Goal: Task Accomplishment & Management: Complete application form

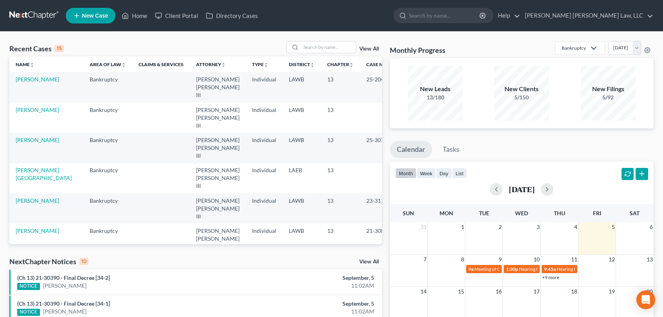
click at [34, 19] on link at bounding box center [34, 16] width 50 height 14
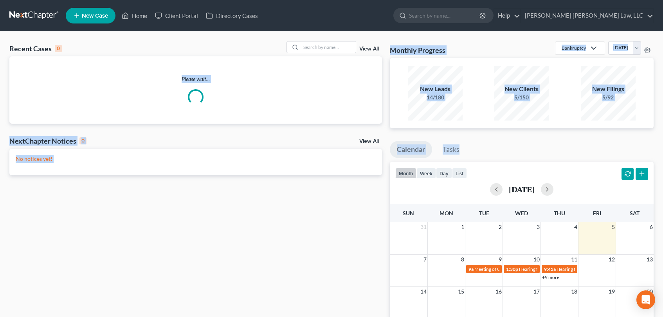
drag, startPoint x: 230, startPoint y: 62, endPoint x: 618, endPoint y: 152, distance: 397.9
click at [618, 152] on div "Recent Cases 0 View All Please wait... NextChapter Notices 0 View All No notice…" at bounding box center [331, 235] width 652 height 388
click at [628, 125] on div "New Leads 14/180 New Clients 5/150 New Filings 5/92" at bounding box center [522, 93] width 264 height 70
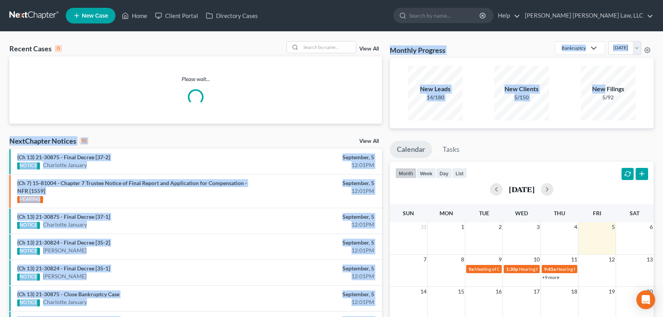
drag, startPoint x: 599, startPoint y: 135, endPoint x: 341, endPoint y: 80, distance: 264.1
click at [341, 80] on div "Recent Cases 0 View All Please wait... NextChapter Notices 10 View All (Ch 13) …" at bounding box center [331, 235] width 652 height 388
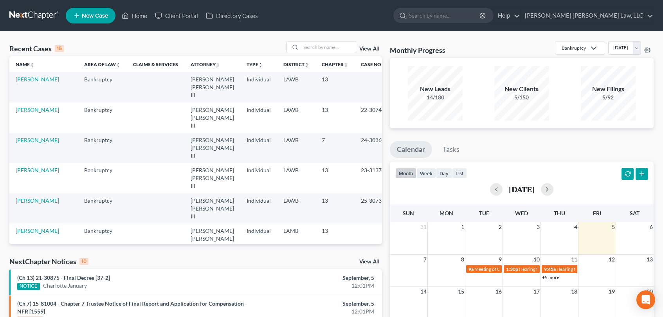
drag, startPoint x: 341, startPoint y: 40, endPoint x: 509, endPoint y: 292, distance: 303.2
click at [509, 292] on div "Recent Cases 15 View All Name unfold_more expand_more expand_less Area of Law u…" at bounding box center [331, 294] width 663 height 525
drag, startPoint x: 560, startPoint y: 240, endPoint x: 275, endPoint y: 117, distance: 310.6
click at [275, 117] on div "Recent Cases 15 View All Name unfold_more expand_more expand_less Area of Law u…" at bounding box center [331, 294] width 652 height 507
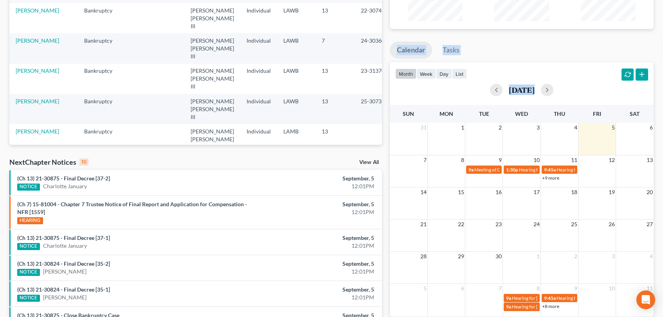
scroll to position [228, 0]
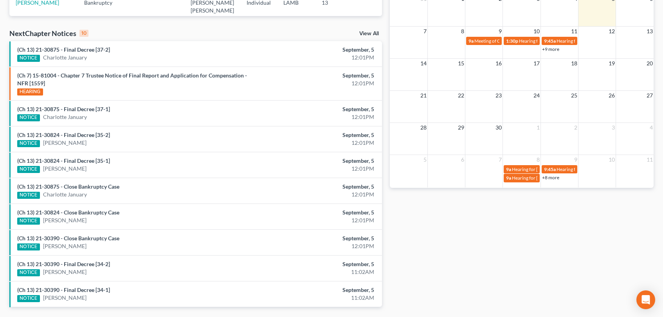
drag, startPoint x: 400, startPoint y: 138, endPoint x: 583, endPoint y: 195, distance: 192.1
click at [585, 181] on div "Monthly Progress Bankruptcy Bankruptcy Other Personal Injury and Tort Law Septe…" at bounding box center [522, 66] width 272 height 507
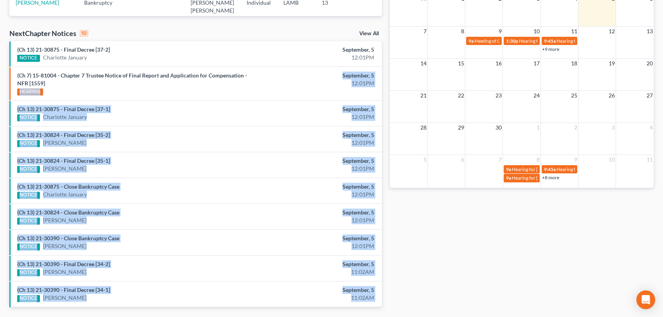
drag, startPoint x: 579, startPoint y: 261, endPoint x: 227, endPoint y: 83, distance: 393.8
click at [227, 83] on div "Recent Cases 15 View All Name unfold_more expand_more expand_less Area of Law u…" at bounding box center [331, 66] width 652 height 507
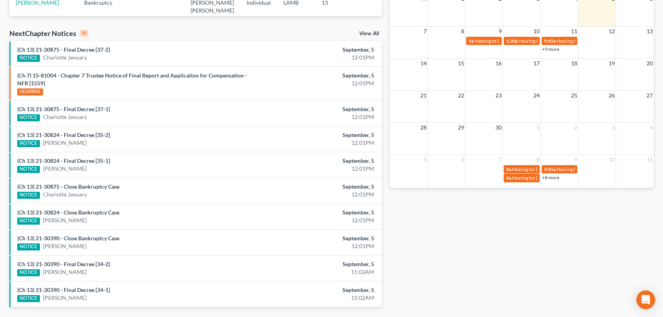
click at [475, 255] on div "Monthly Progress Bankruptcy Bankruptcy Other Personal Injury and Tort Law Septe…" at bounding box center [522, 66] width 272 height 507
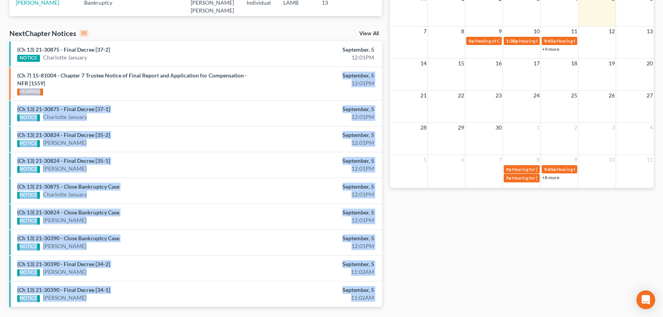
drag, startPoint x: 273, startPoint y: 226, endPoint x: 18, endPoint y: 94, distance: 287.0
click at [18, 94] on div "Recent Cases 15 View All Name unfold_more expand_more expand_less Area of Law u…" at bounding box center [331, 66] width 652 height 507
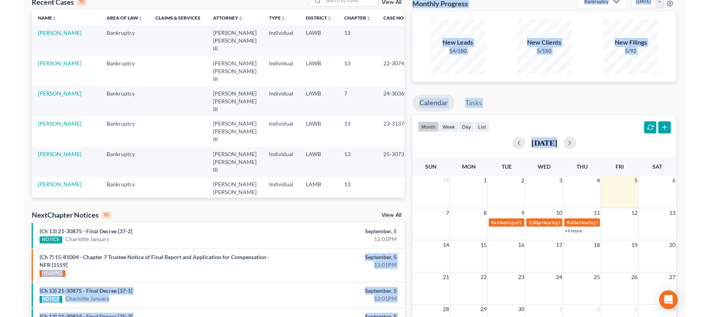
scroll to position [0, 0]
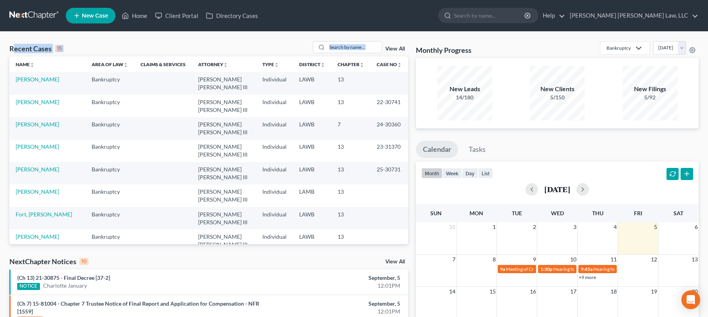
drag, startPoint x: 13, startPoint y: 52, endPoint x: 404, endPoint y: 238, distance: 432.8
click at [404, 238] on div "Recent Cases 15 View All Name unfold_more expand_more expand_less Area of Law u…" at bounding box center [208, 142] width 399 height 203
click at [220, 49] on div "Recent Cases 15 View All" at bounding box center [208, 48] width 399 height 15
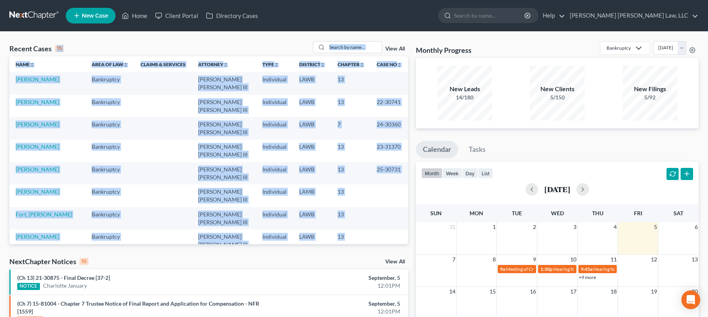
drag, startPoint x: 156, startPoint y: 47, endPoint x: 375, endPoint y: 218, distance: 277.8
click at [375, 218] on div "Recent Cases 15 View All Name unfold_more expand_more expand_less Area of Law u…" at bounding box center [208, 142] width 399 height 203
drag, startPoint x: 386, startPoint y: 217, endPoint x: 17, endPoint y: 49, distance: 405.6
click at [17, 49] on div "Recent Cases 15 View All Name unfold_more expand_more expand_less Area of Law u…" at bounding box center [208, 142] width 399 height 203
click at [16, 49] on div "Recent Cases 15" at bounding box center [36, 48] width 54 height 9
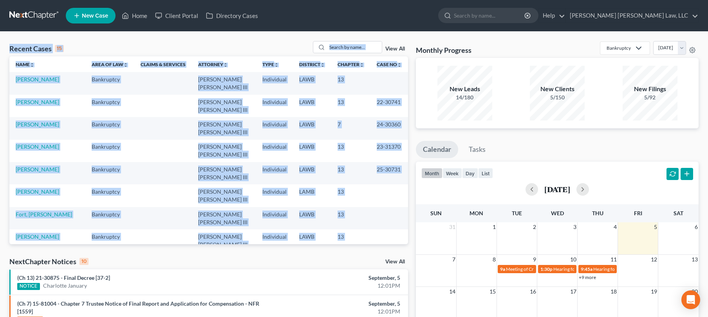
drag, startPoint x: 8, startPoint y: 46, endPoint x: 398, endPoint y: 237, distance: 434.6
click at [398, 237] on div "Recent Cases 15 View All Name unfold_more expand_more expand_less Area of Law u…" at bounding box center [208, 294] width 406 height 507
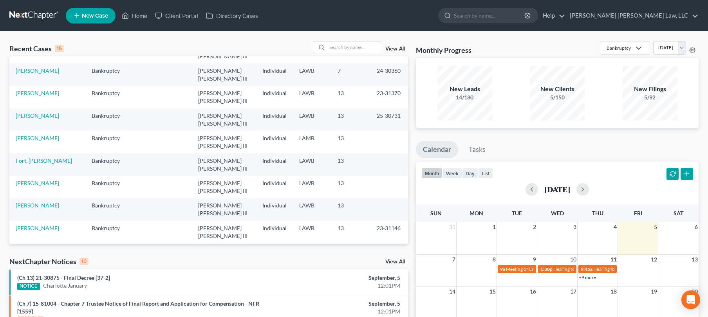
scroll to position [54, 0]
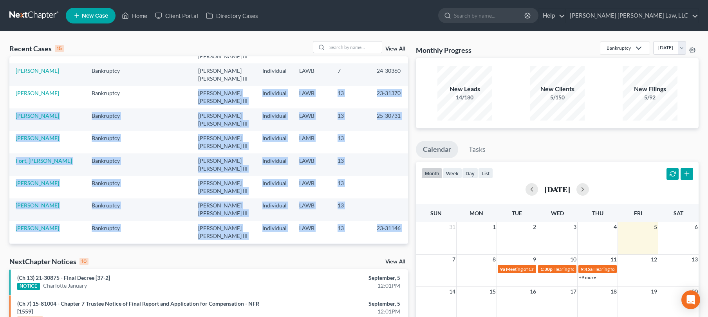
drag, startPoint x: 340, startPoint y: 240, endPoint x: 112, endPoint y: 68, distance: 285.7
click at [112, 69] on tbody "Lewis, Robert Bankruptcy E. Orum Young III Individual LAWB 13 Wheelis, Patrick …" at bounding box center [208, 186] width 399 height 337
click at [112, 86] on td "Bankruptcy" at bounding box center [109, 97] width 49 height 22
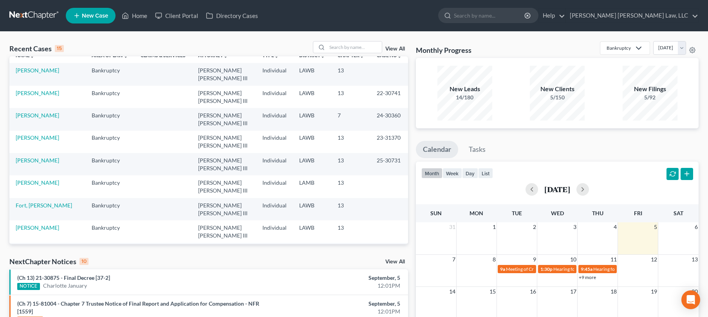
scroll to position [0, 0]
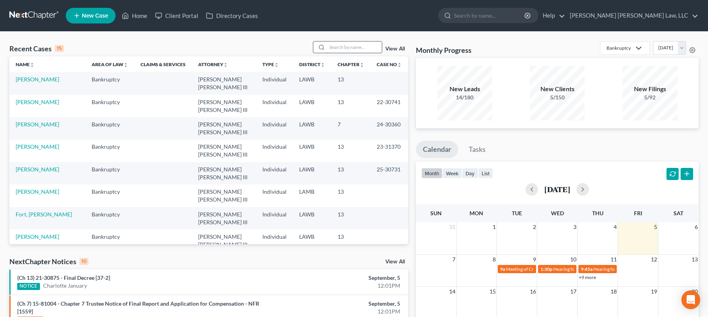
click at [357, 50] on input "search" at bounding box center [354, 47] width 55 height 11
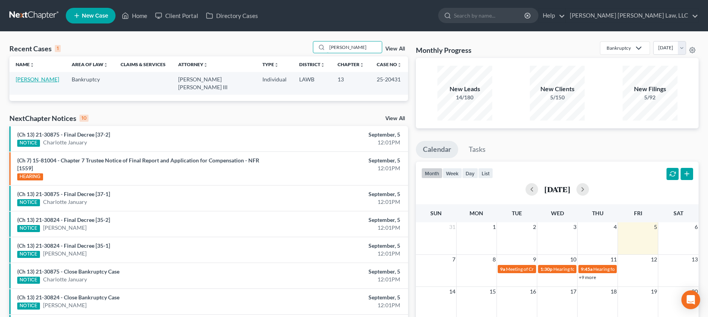
type input "legaux"
click at [38, 79] on link "[PERSON_NAME]" at bounding box center [37, 79] width 43 height 7
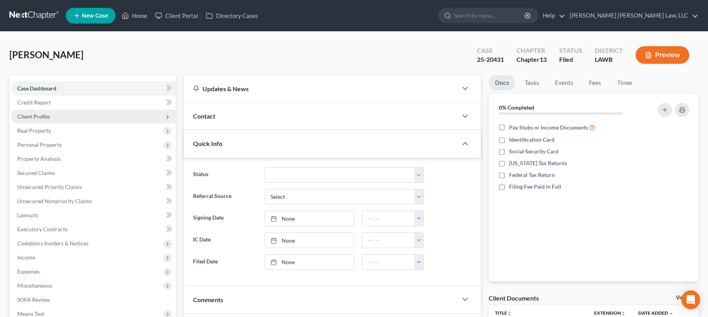
click at [49, 116] on span "Client Profile" at bounding box center [93, 117] width 165 height 14
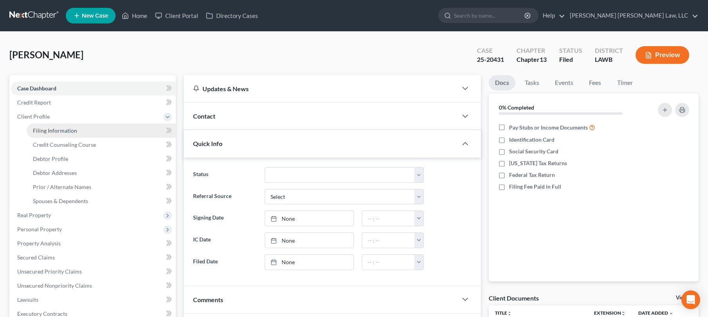
click at [63, 129] on span "Filing Information" at bounding box center [55, 130] width 44 height 7
select select "1"
select select "0"
select select "3"
select select "19"
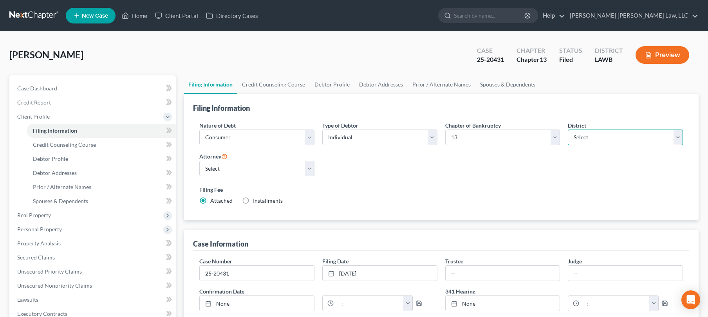
click at [605, 137] on select "Select Alabama - Middle Alabama - Northern Alabama - Southern Alaska Arizona Ar…" at bounding box center [625, 138] width 115 height 16
select select "34"
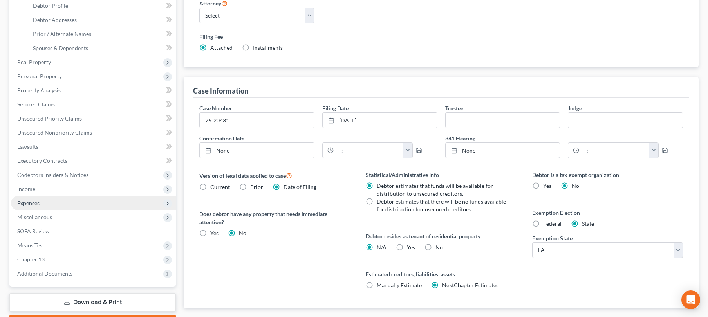
scroll to position [199, 0]
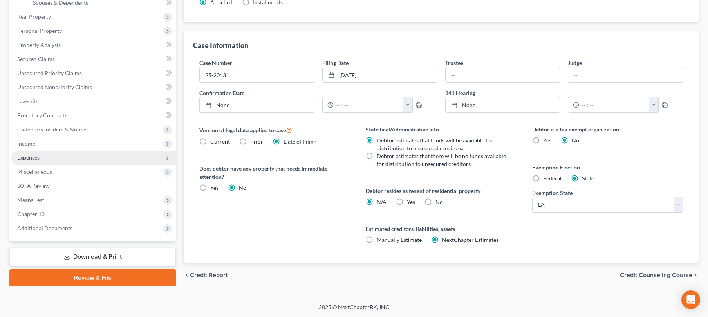
click at [107, 151] on span "Expenses" at bounding box center [93, 158] width 165 height 14
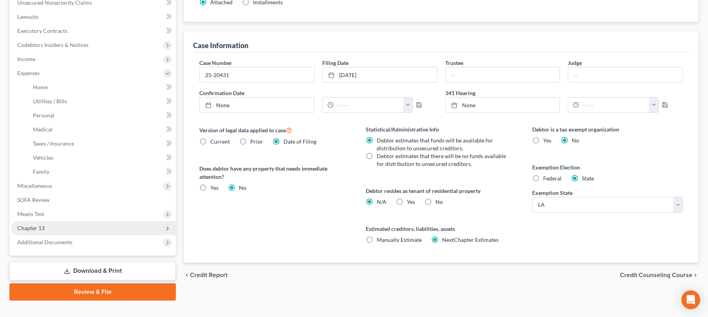
click at [71, 223] on span "Chapter 13" at bounding box center [93, 228] width 165 height 14
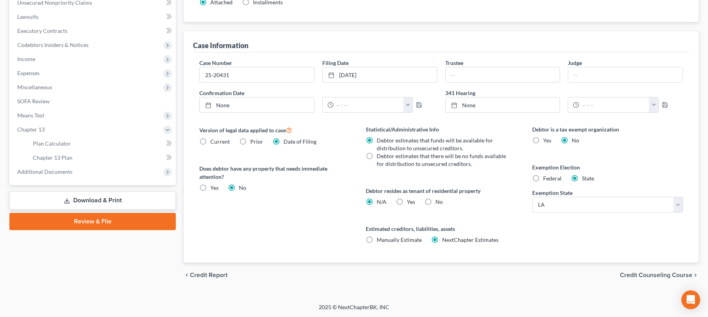
click at [74, 238] on div "Case Dashboard Payments Invoices Payments Payments Credit Report Client Profile" at bounding box center [92, 82] width 174 height 411
click at [85, 150] on link "Plan Calculator" at bounding box center [101, 144] width 149 height 14
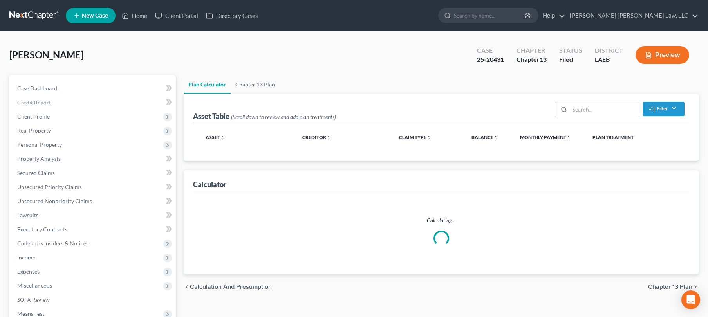
select select "59"
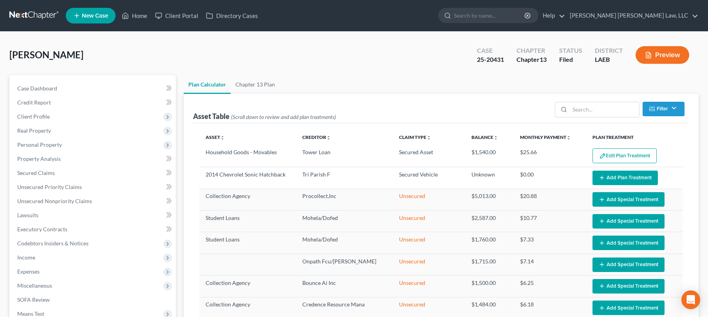
click at [227, 91] on link "Plan Calculator" at bounding box center [207, 84] width 47 height 19
click at [265, 85] on link "Chapter 13 Plan" at bounding box center [255, 84] width 49 height 19
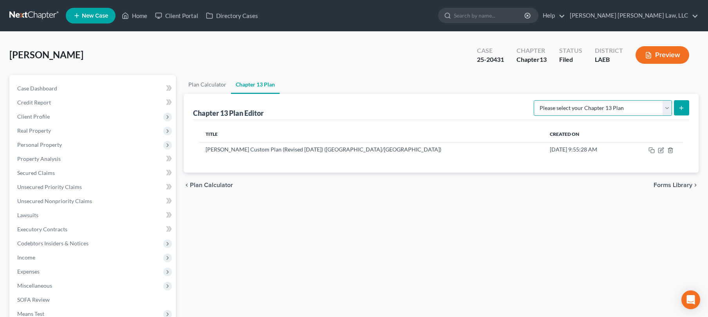
click at [640, 115] on select "Please select your Chapter 13 Plan Eastern District of Louisiana Eastern Distri…" at bounding box center [603, 108] width 138 height 16
select select "1"
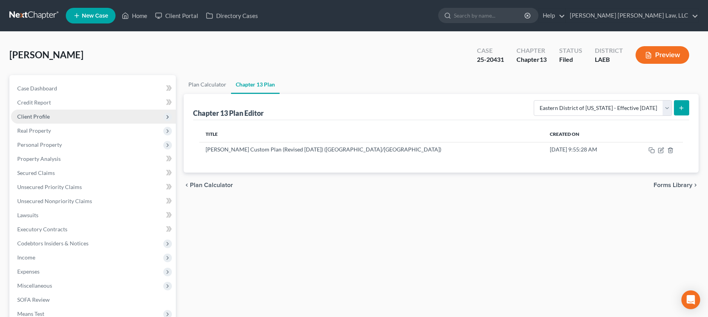
click at [66, 110] on span "Client Profile" at bounding box center [93, 117] width 165 height 14
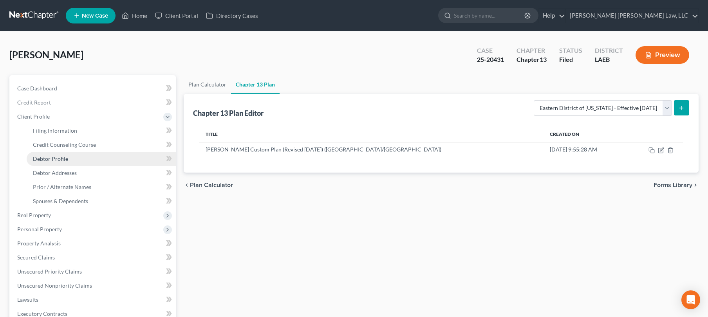
click at [65, 161] on span "Debtor Profile" at bounding box center [50, 158] width 35 height 7
select select "0"
select select "3"
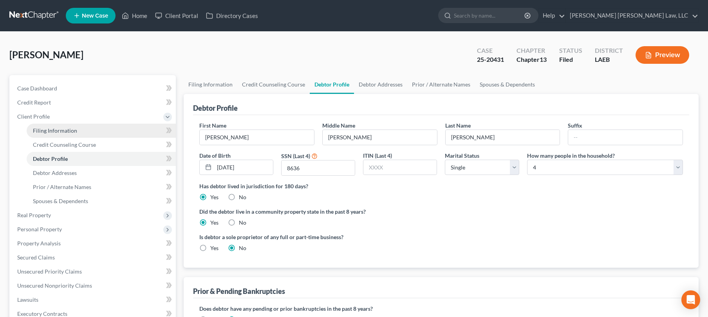
click at [61, 124] on link "Filing Information" at bounding box center [101, 131] width 149 height 14
select select "1"
select select "0"
select select "3"
select select "34"
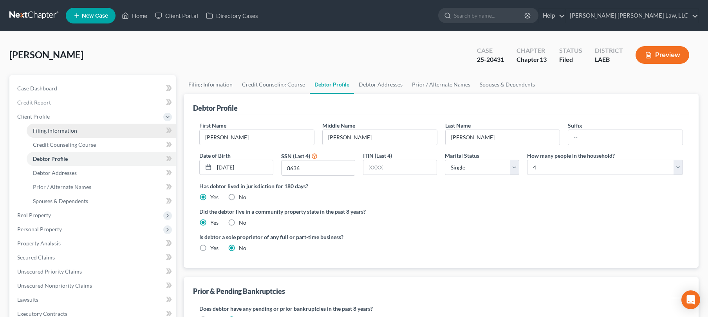
select select "2"
select select "19"
